Goal: Task Accomplishment & Management: Manage account settings

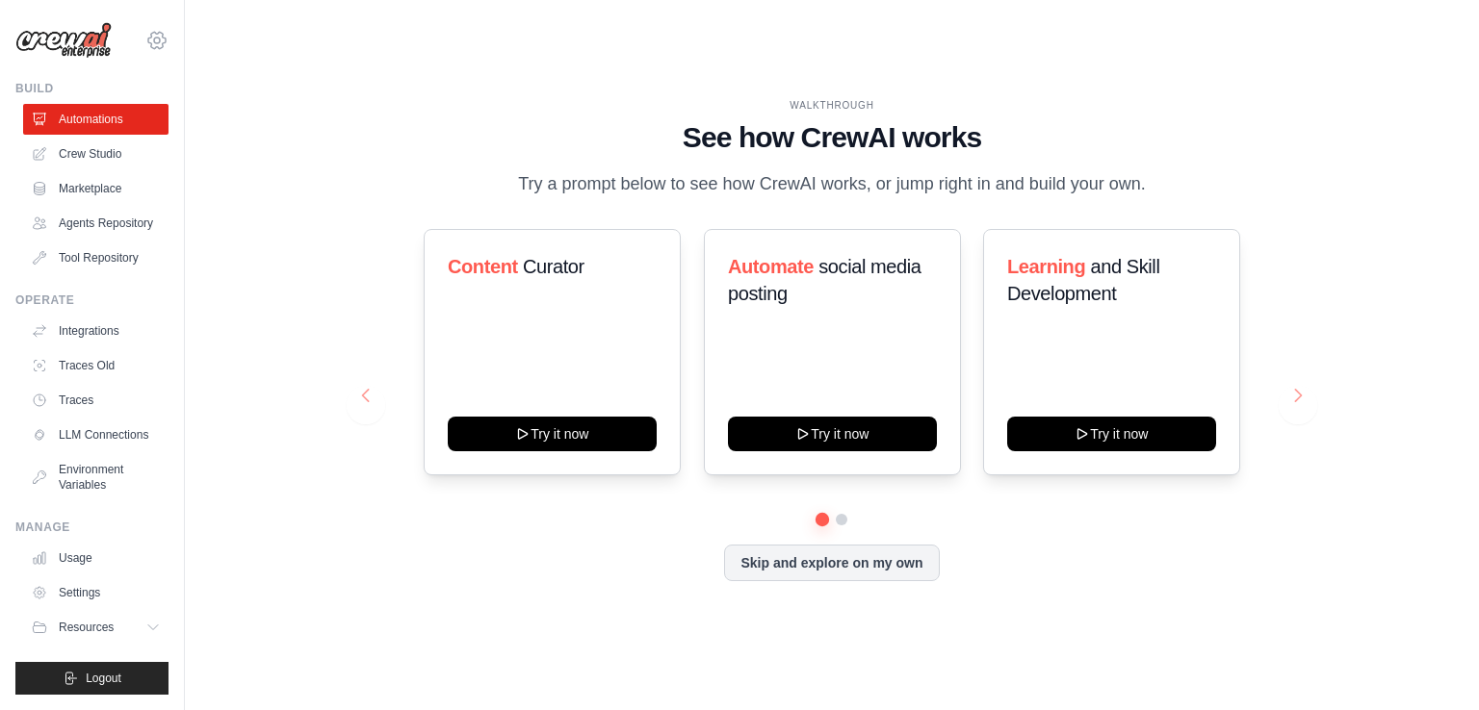
click at [145, 39] on icon at bounding box center [156, 40] width 23 height 23
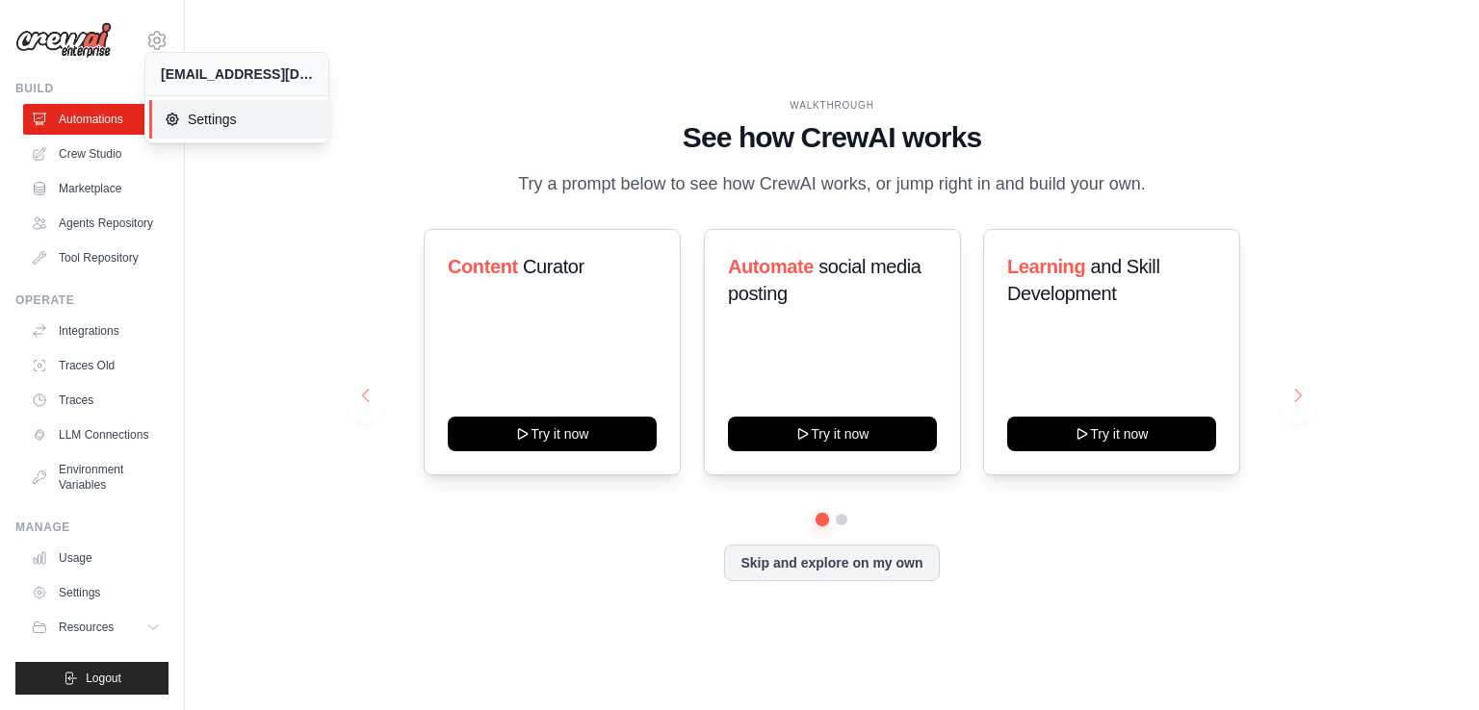
click at [169, 116] on icon at bounding box center [172, 119] width 15 height 15
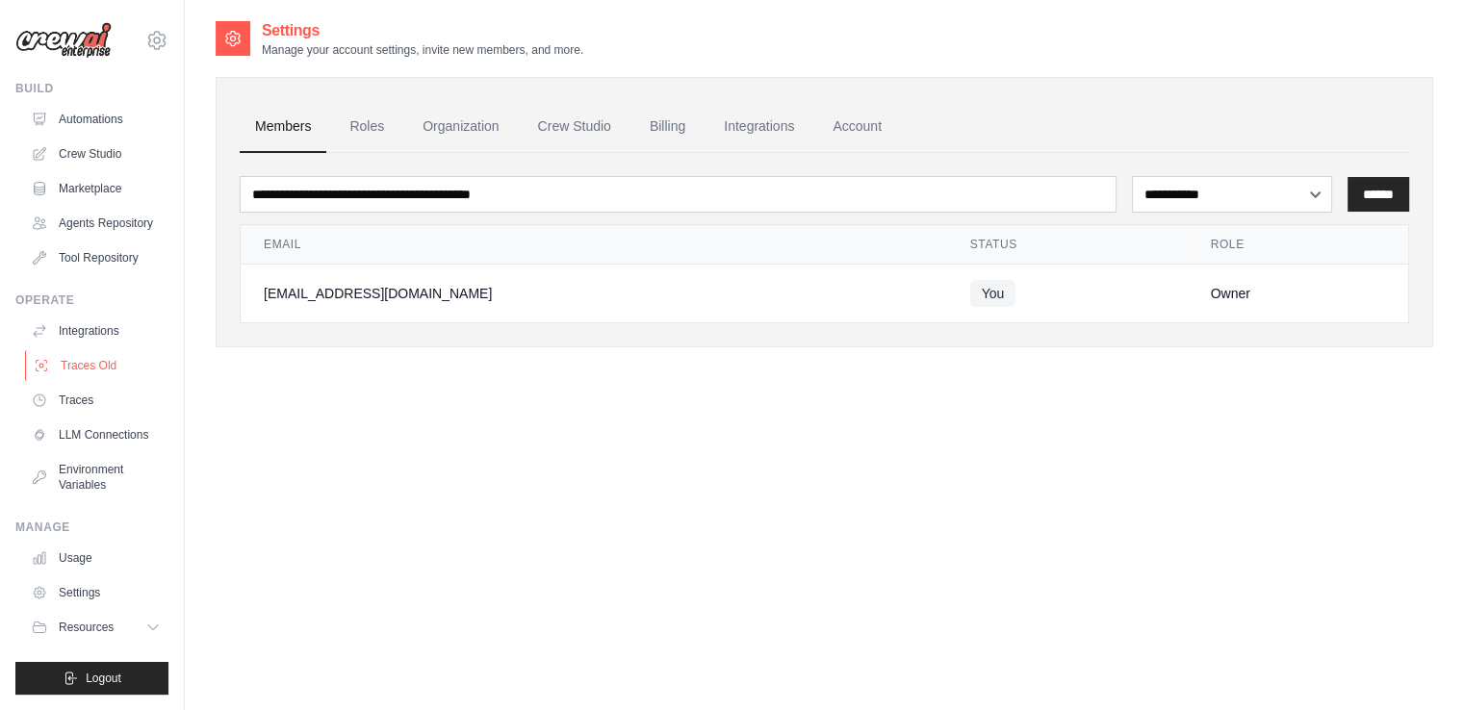
scroll to position [91, 0]
click at [63, 671] on icon "submit" at bounding box center [70, 678] width 15 height 15
